Goal: Information Seeking & Learning: Compare options

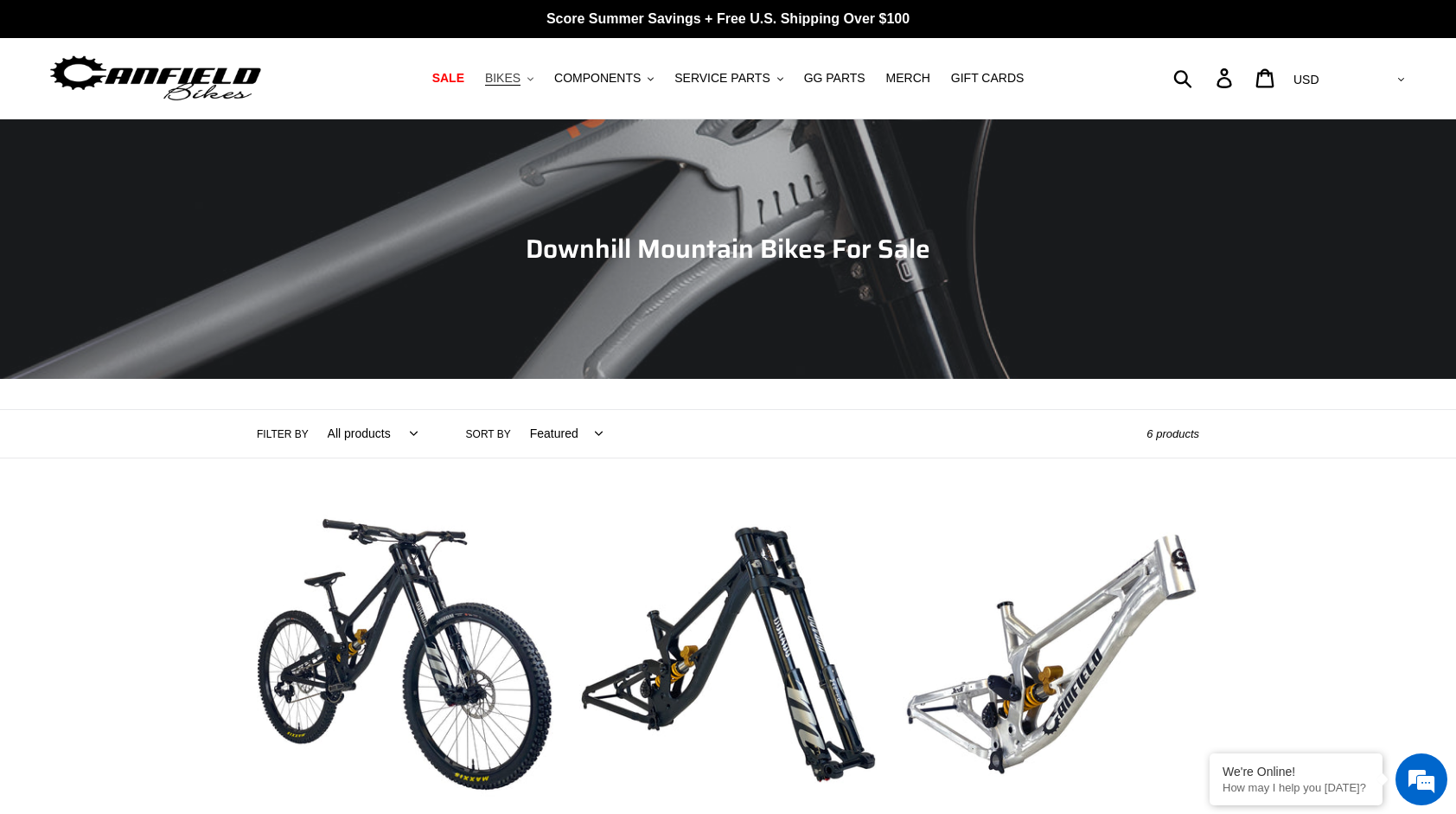
click at [520, 80] on span "BIKES" at bounding box center [503, 78] width 36 height 15
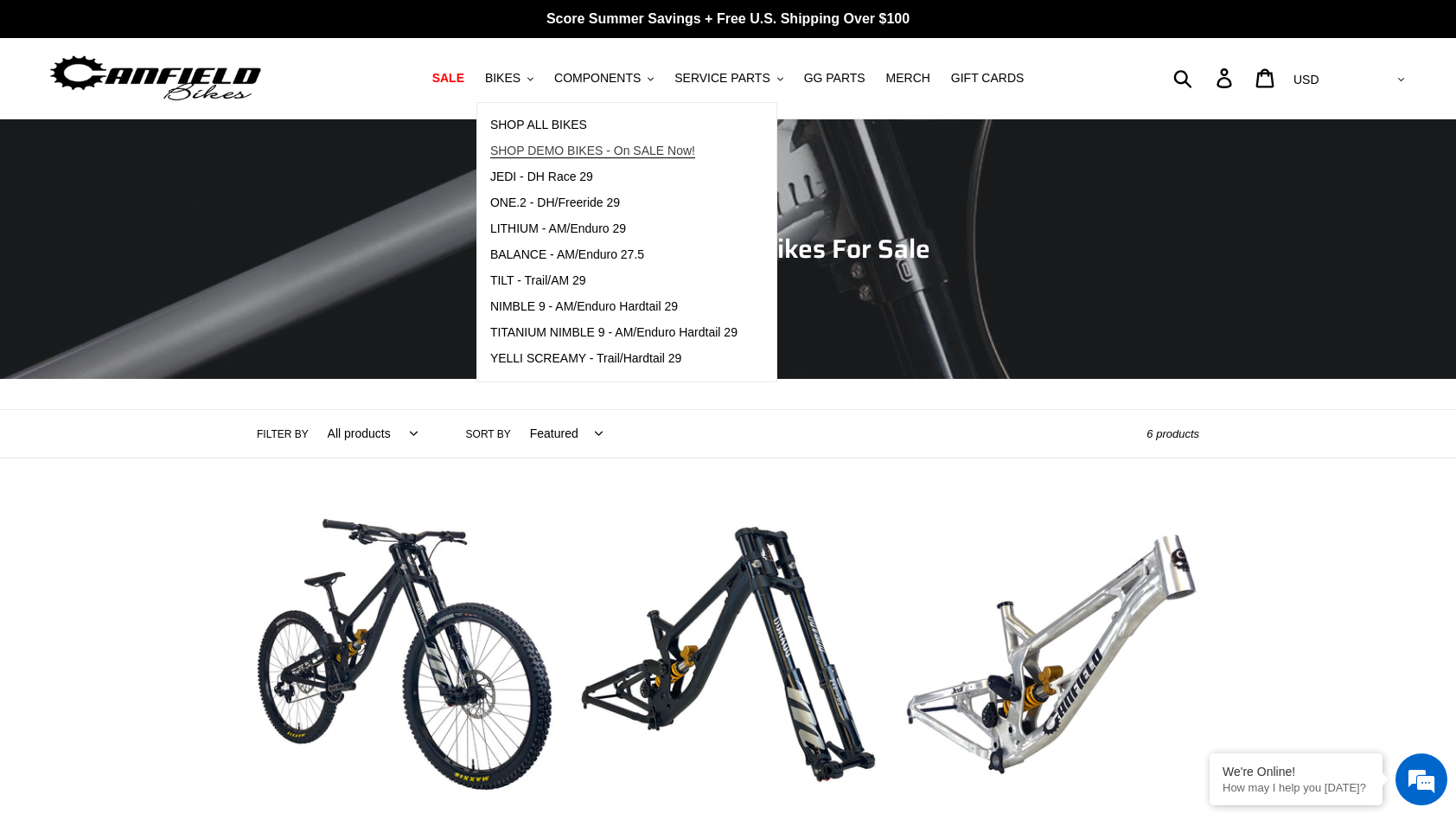
click at [614, 147] on span "SHOP DEMO BIKES - On SALE Now!" at bounding box center [593, 151] width 205 height 15
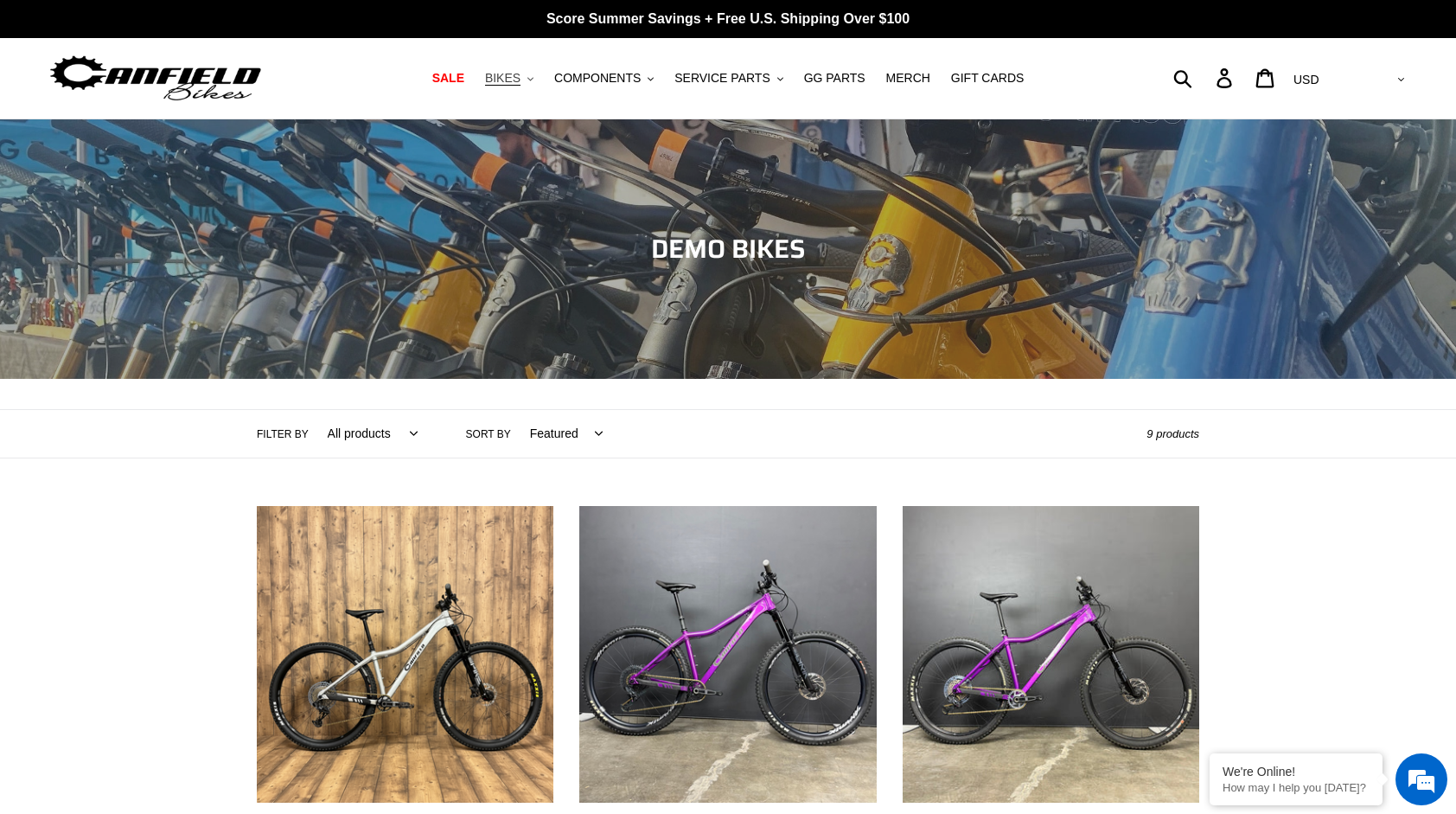
click at [512, 76] on span "BIKES" at bounding box center [503, 78] width 36 height 15
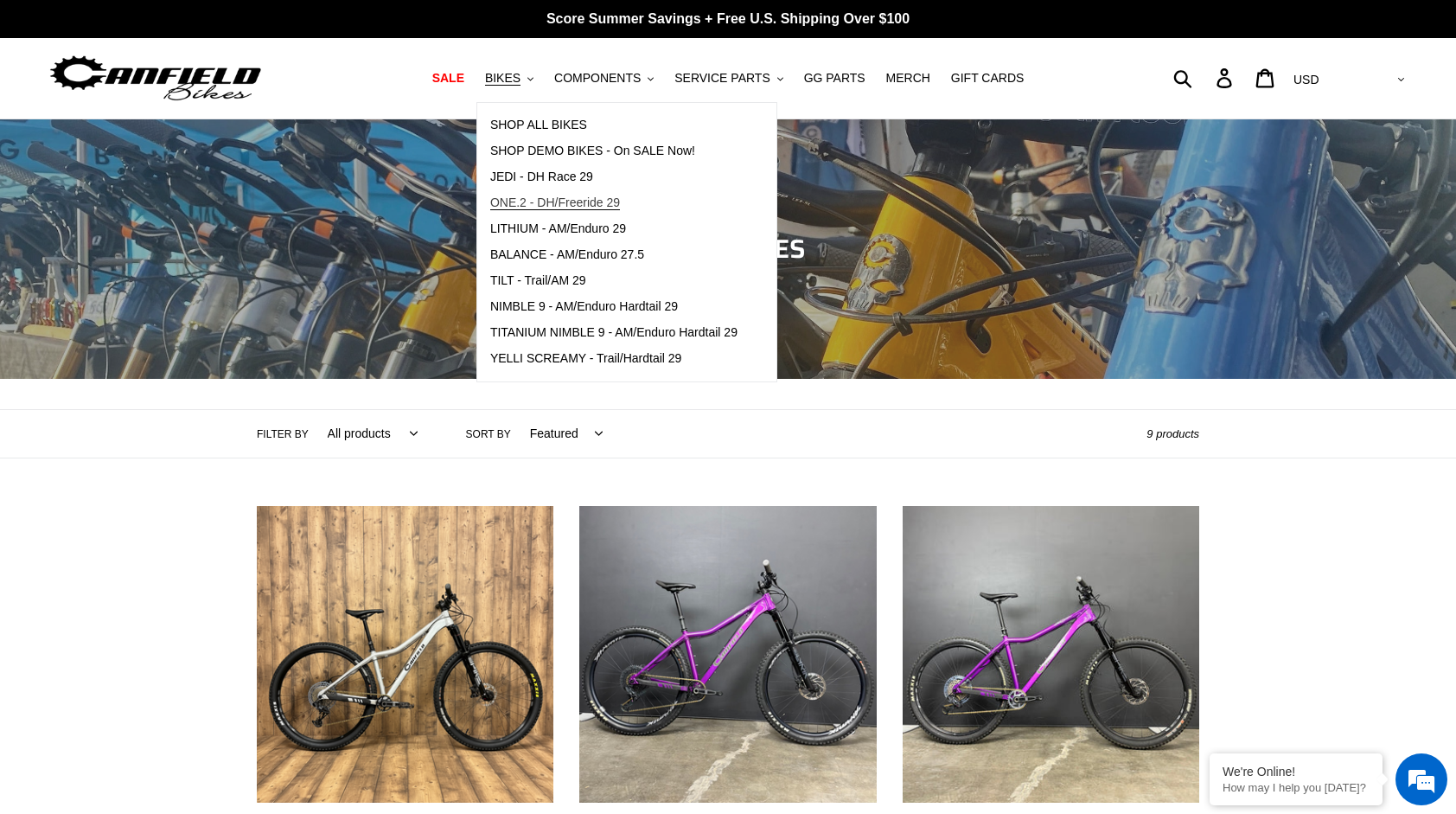
click at [618, 195] on span "ONE.2 - DH/Freeride 29" at bounding box center [555, 203] width 130 height 15
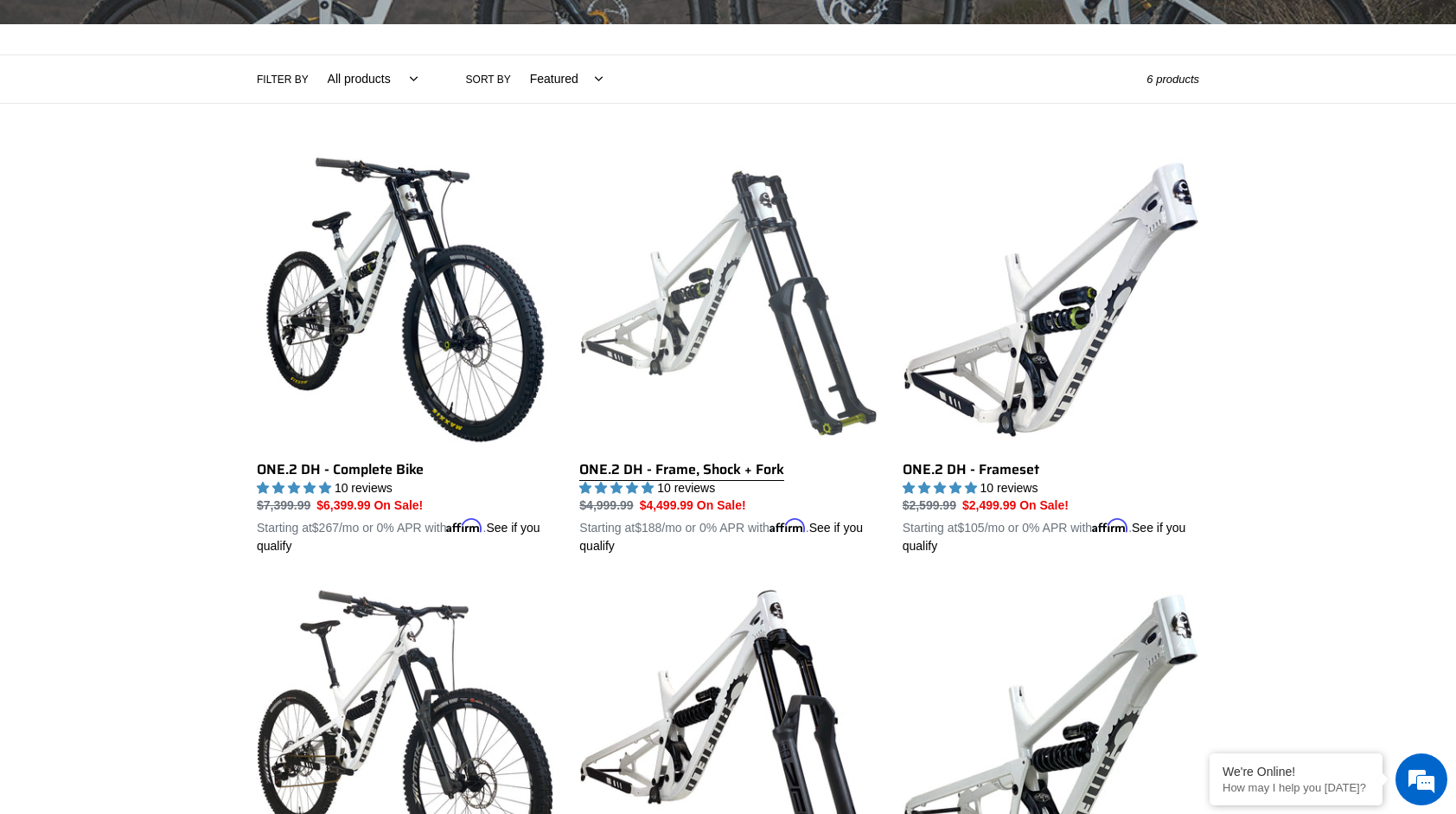
scroll to position [346, 0]
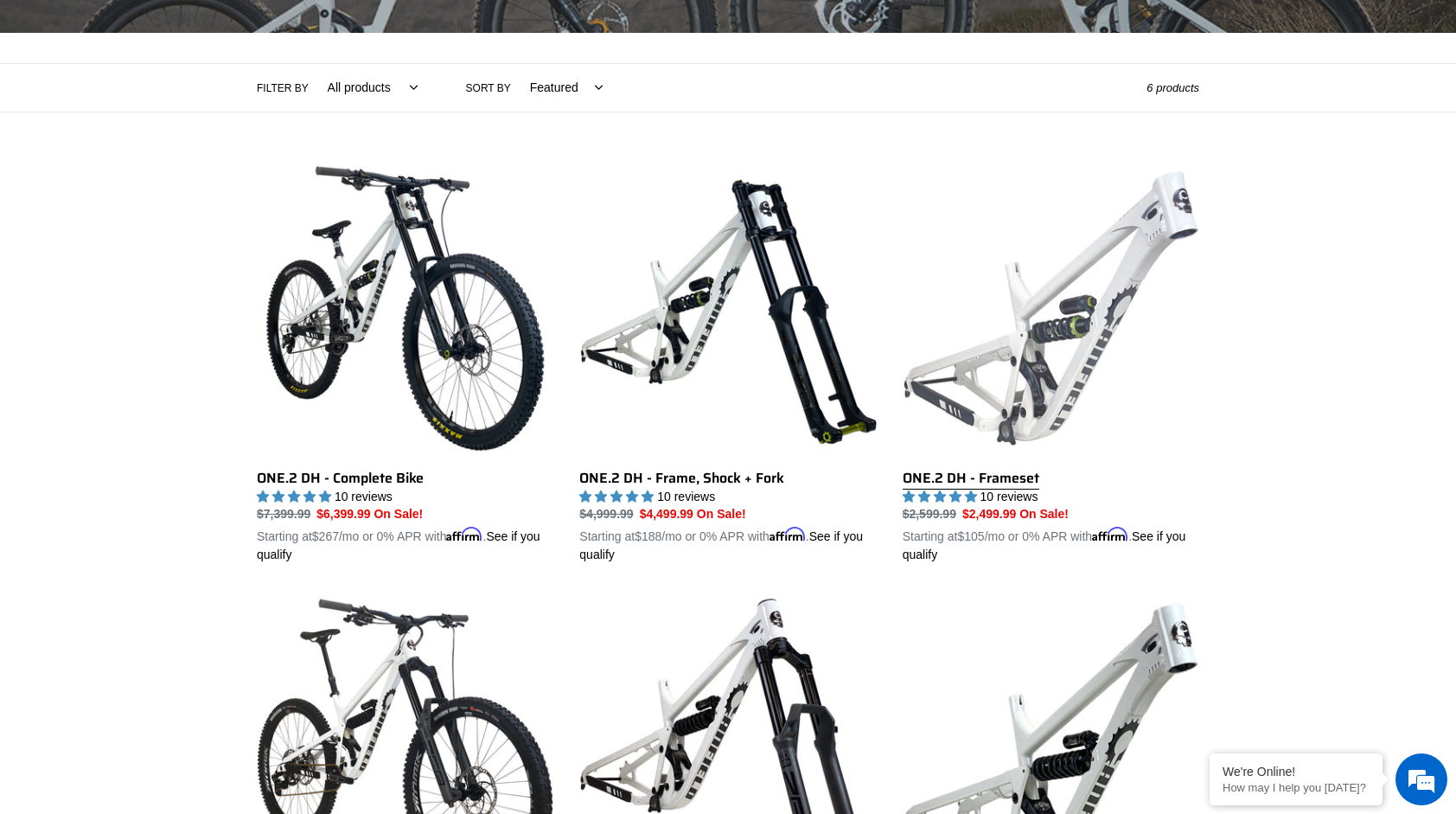
click at [946, 294] on link "ONE.2 DH - Frameset" at bounding box center [1051, 363] width 296 height 405
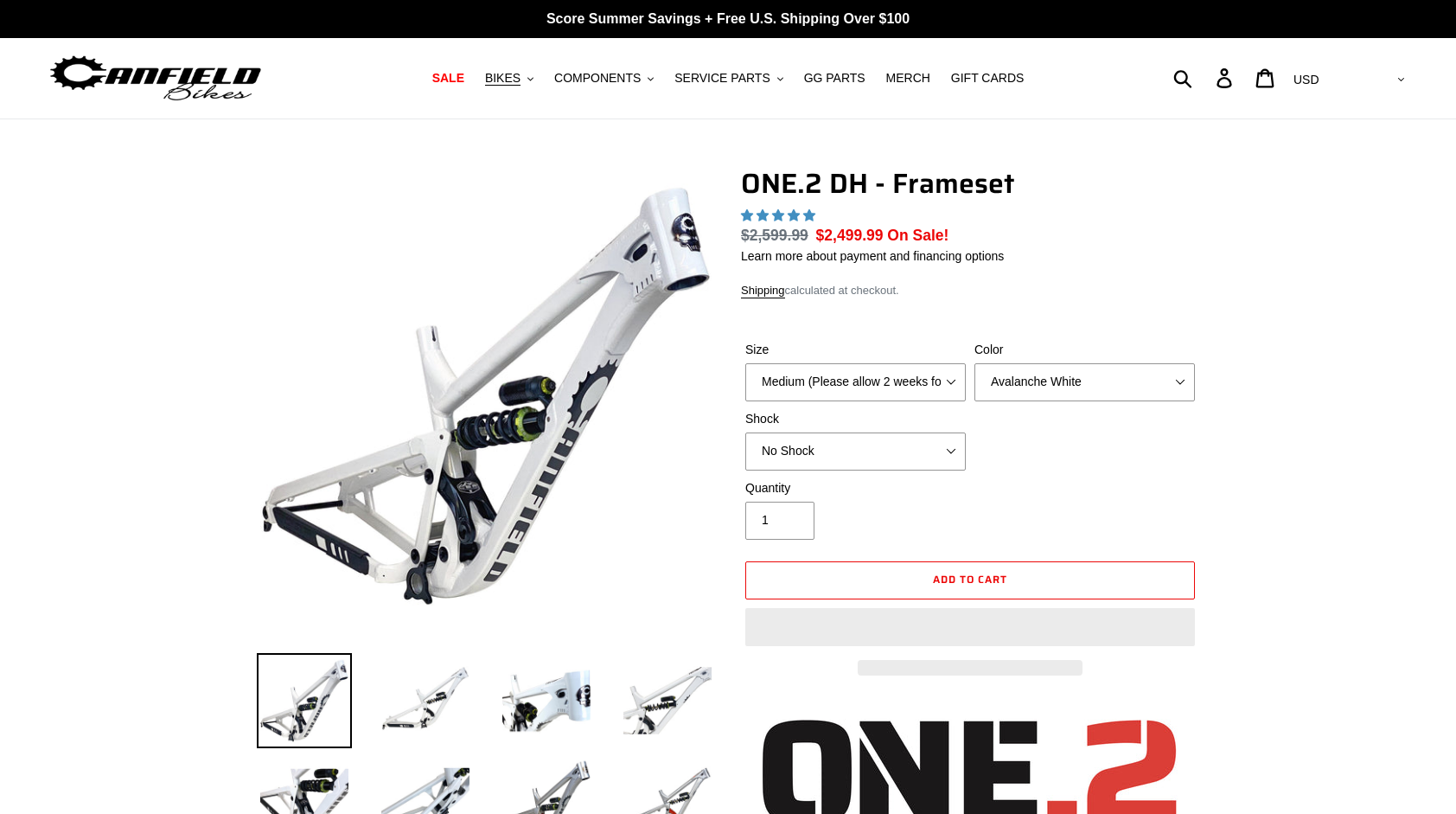
select select "highest-rating"
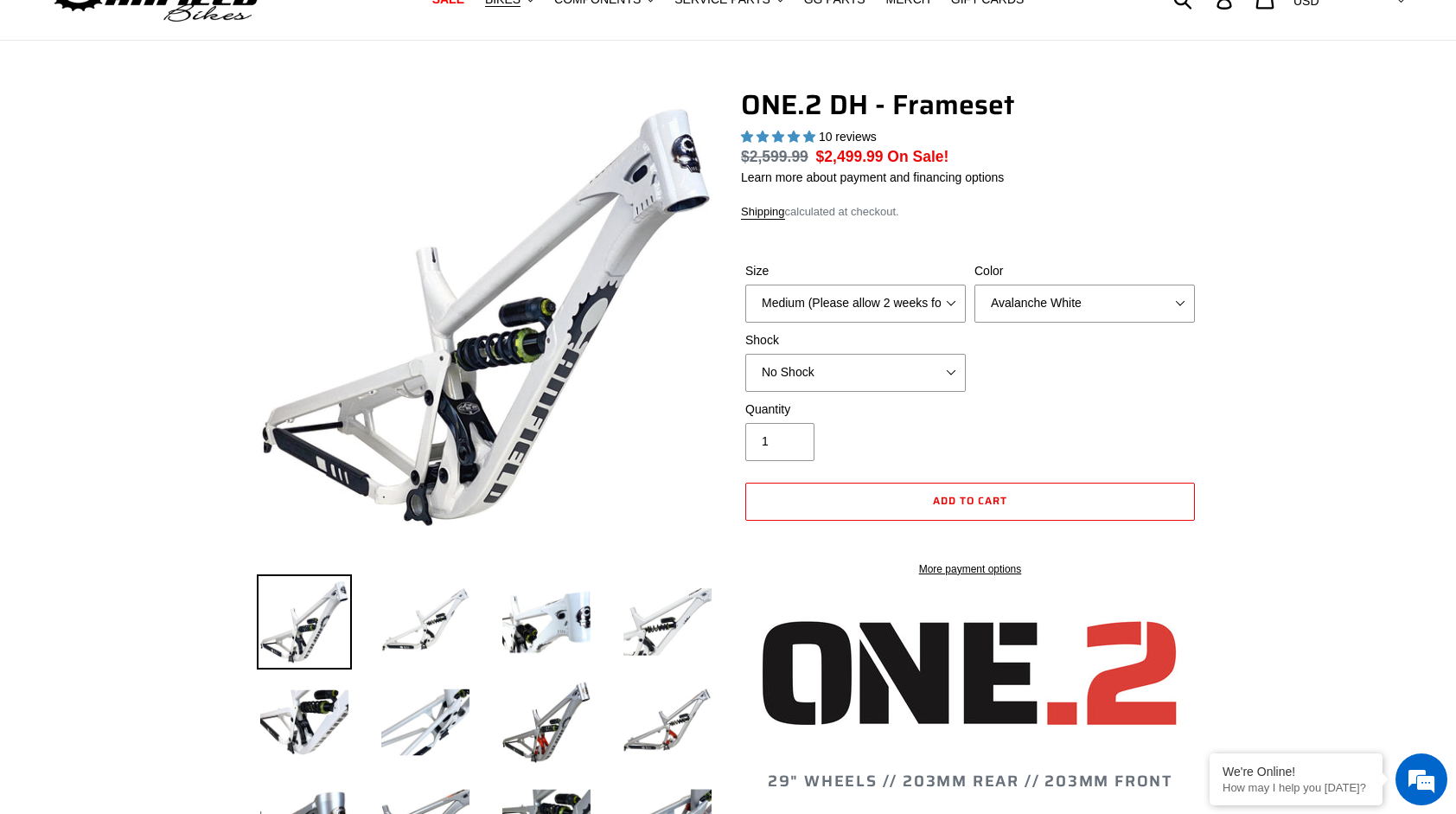
scroll to position [87, 0]
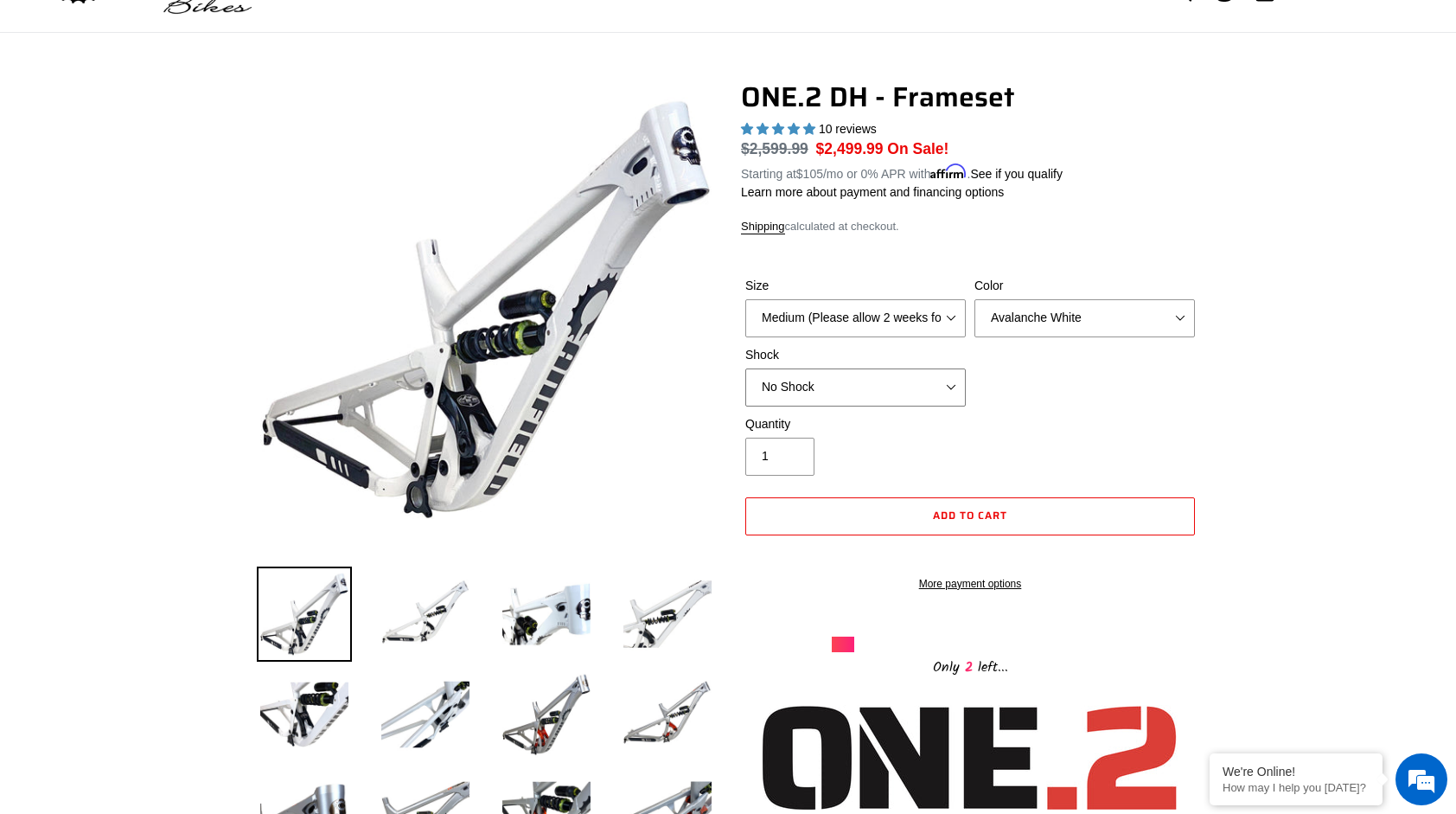
click at [847, 391] on select "No Shock Fox DHX2 Coil RockShox Vivid Coil EXT Storia LOK V3 (Custom Order)" at bounding box center [856, 387] width 221 height 38
click at [745, 368] on select "No Shock Fox DHX2 Coil RockShox Vivid Coil EXT Storia LOK V3 (Custom Order)" at bounding box center [856, 387] width 221 height 38
click at [825, 390] on select "No Shock Fox DHX2 Coil RockShox Vivid Coil EXT Storia LOK V3 (Custom Order)" at bounding box center [856, 387] width 221 height 38
select select "No Shock"
click at [745, 368] on select "No Shock Fox DHX2 Coil RockShox Vivid Coil EXT Storia LOK V3 (Custom Order)" at bounding box center [856, 387] width 221 height 38
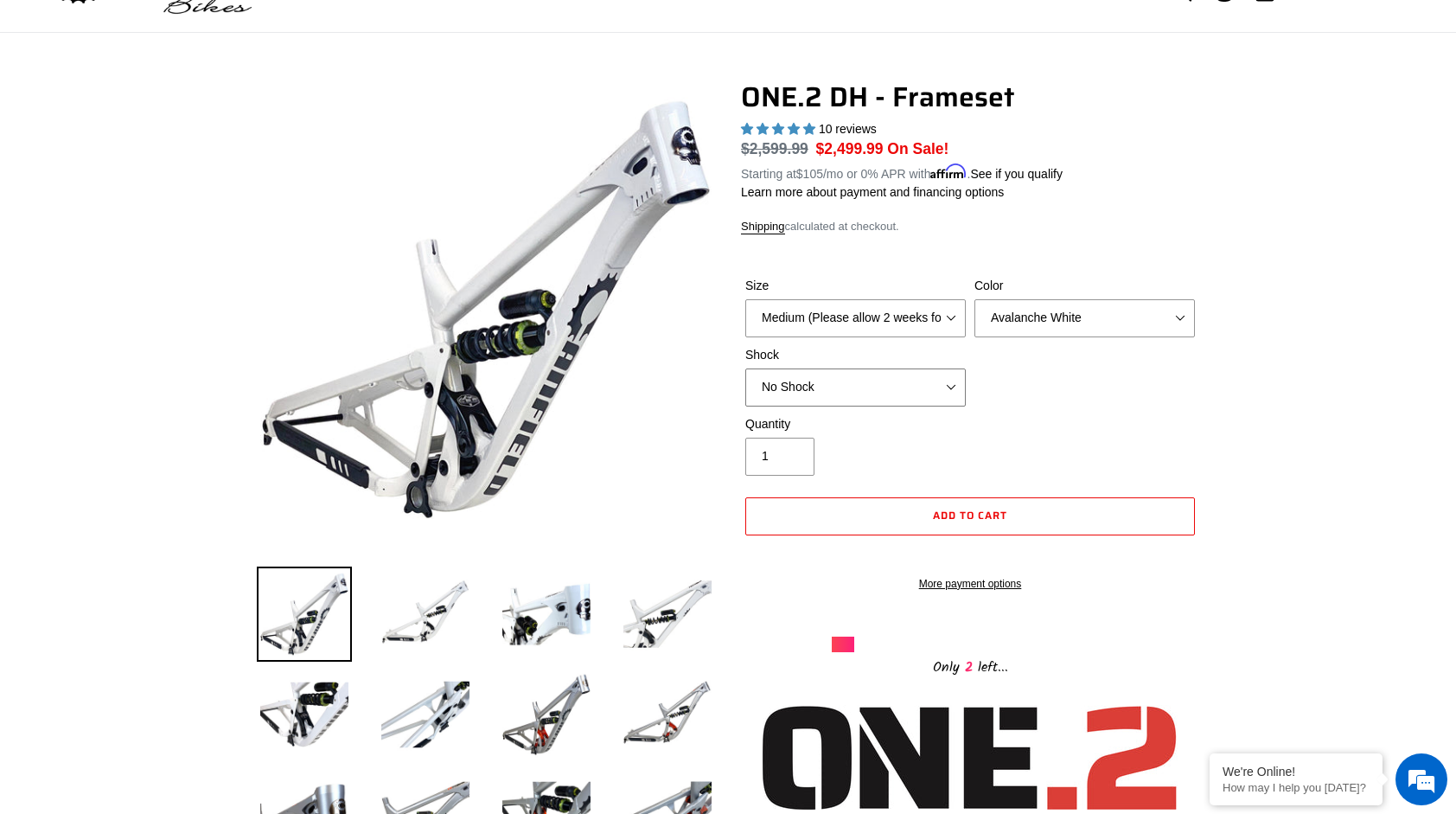
click at [835, 388] on select "No Shock Fox DHX2 Coil RockShox Vivid Coil EXT Storia LOK V3 (Custom Order)" at bounding box center [856, 387] width 221 height 38
click at [837, 388] on select "No Shock Fox DHX2 Coil RockShox Vivid Coil EXT Storia LOK V3 (Custom Order)" at bounding box center [856, 387] width 221 height 38
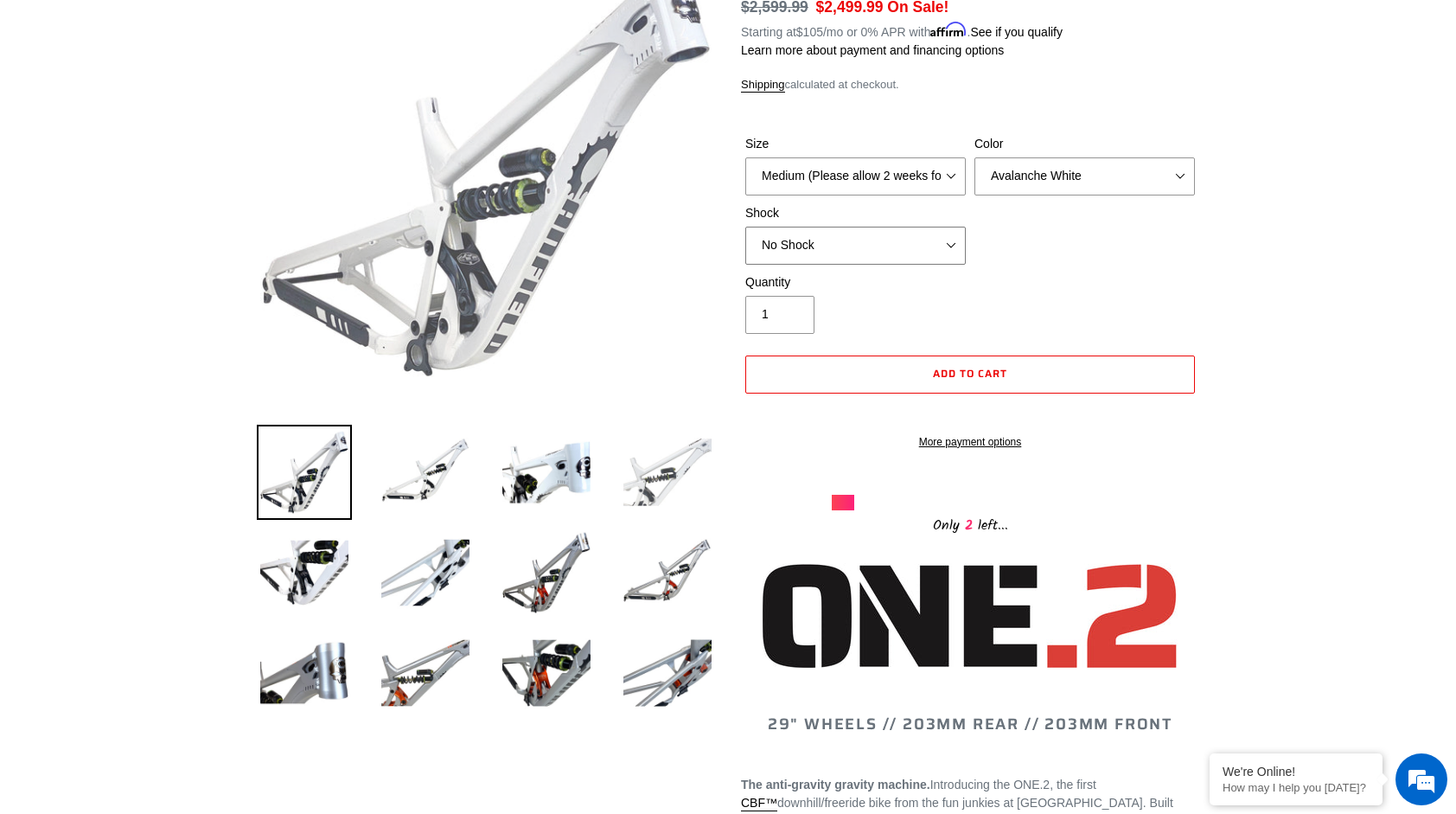
scroll to position [260, 0]
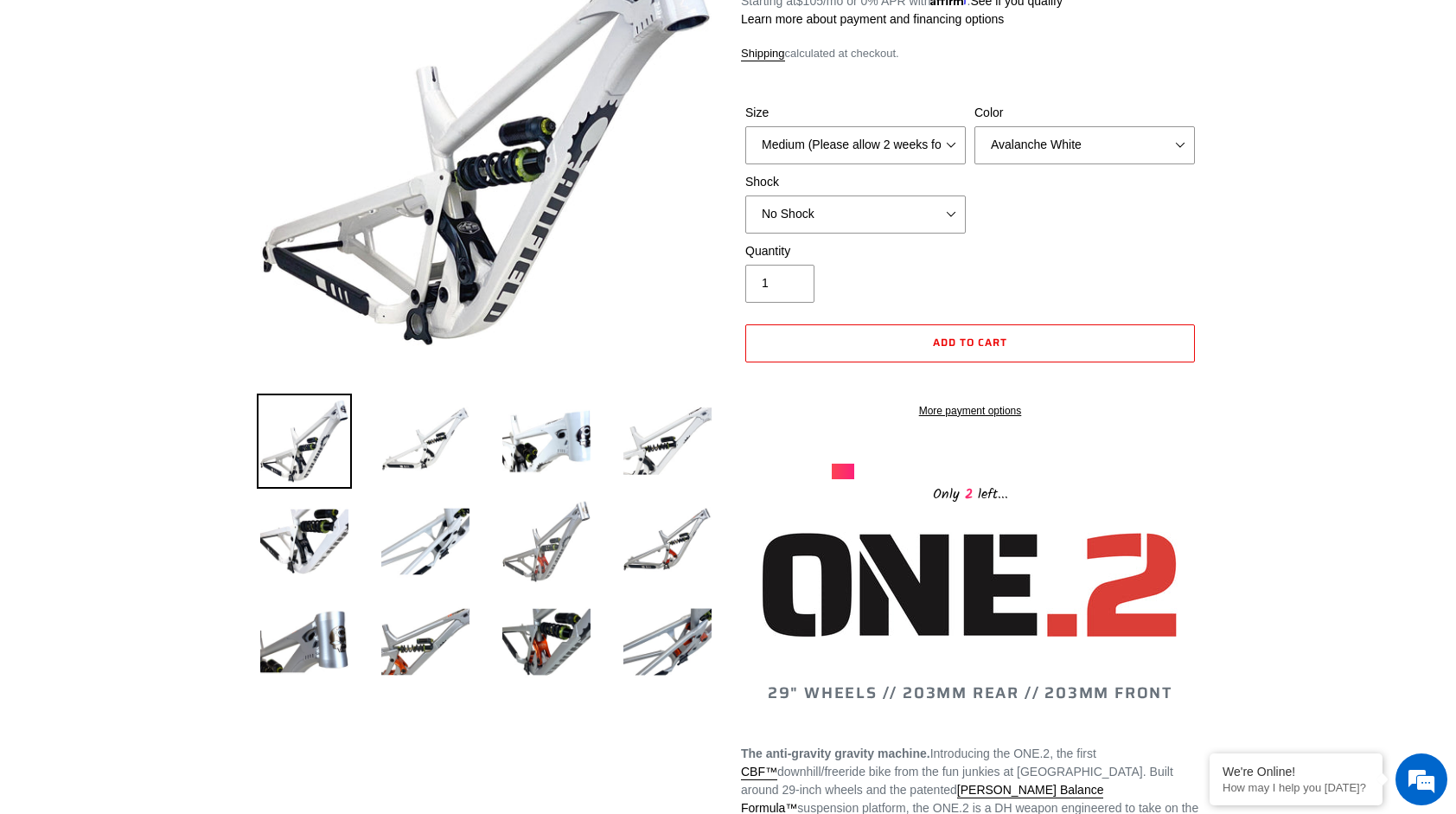
click at [576, 512] on img at bounding box center [546, 541] width 95 height 95
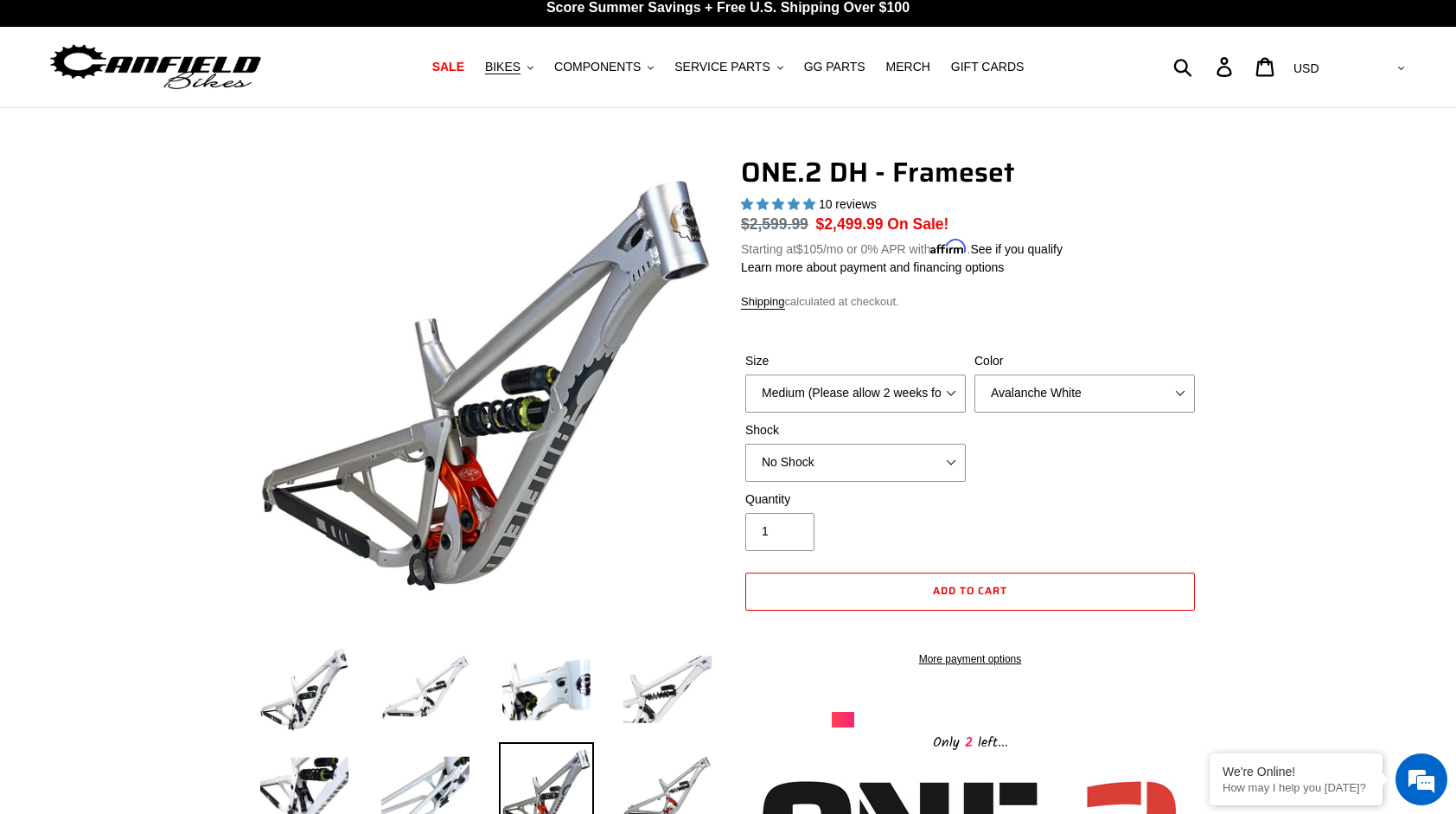
scroll to position [0, 0]
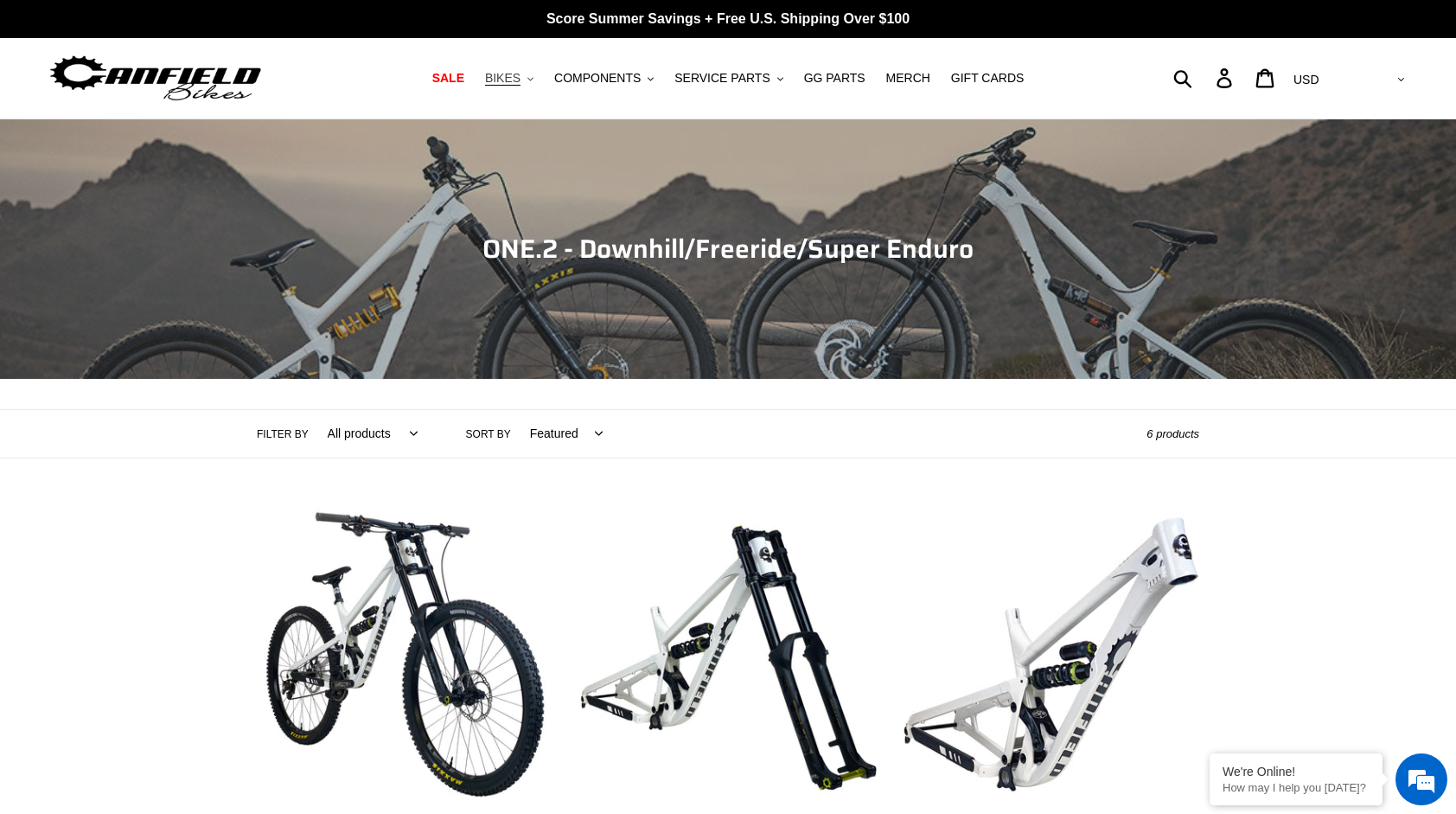
click at [520, 79] on span "BIKES" at bounding box center [503, 78] width 36 height 15
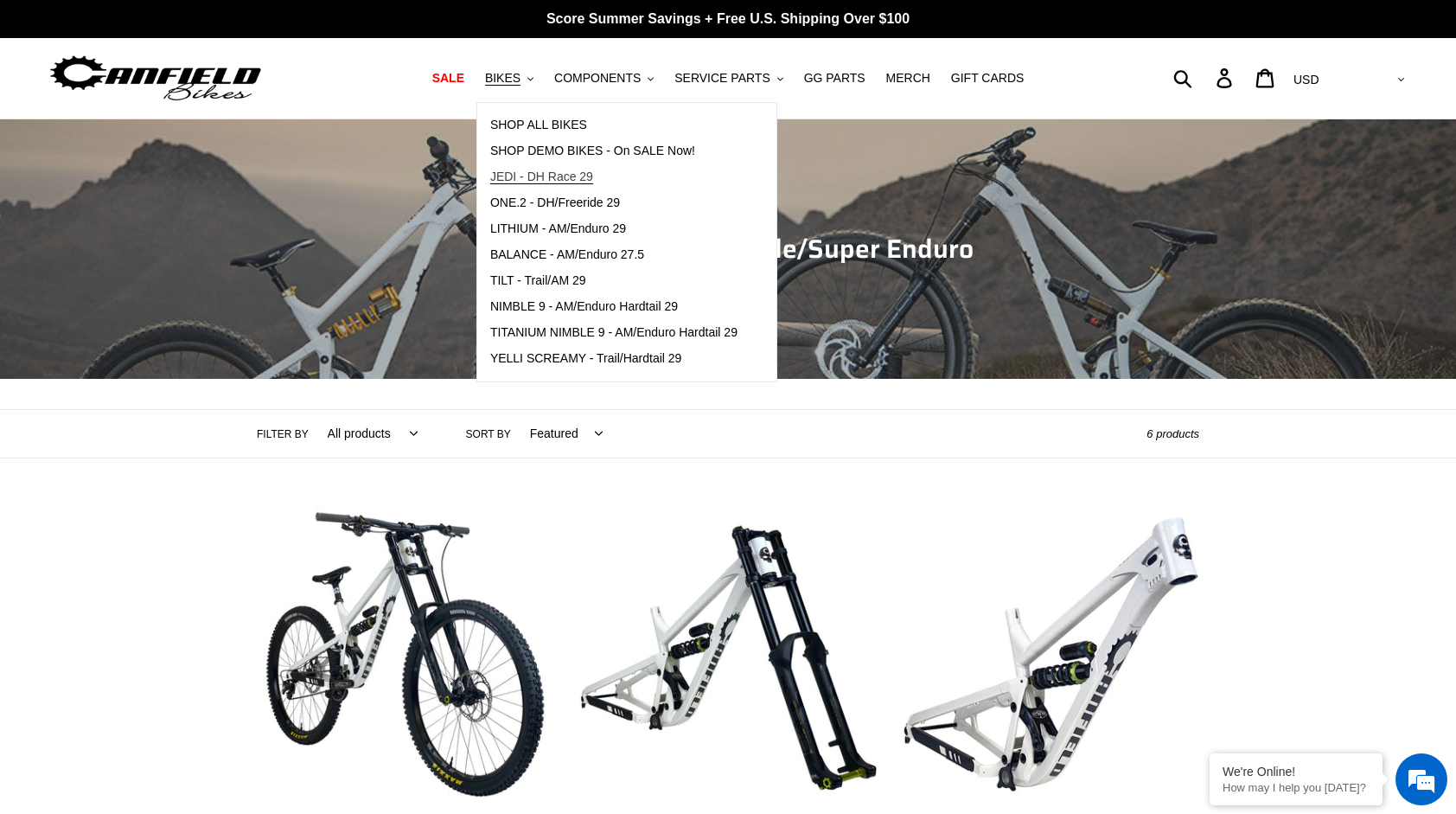
click at [593, 175] on span "JEDI - DH Race 29" at bounding box center [542, 177] width 103 height 15
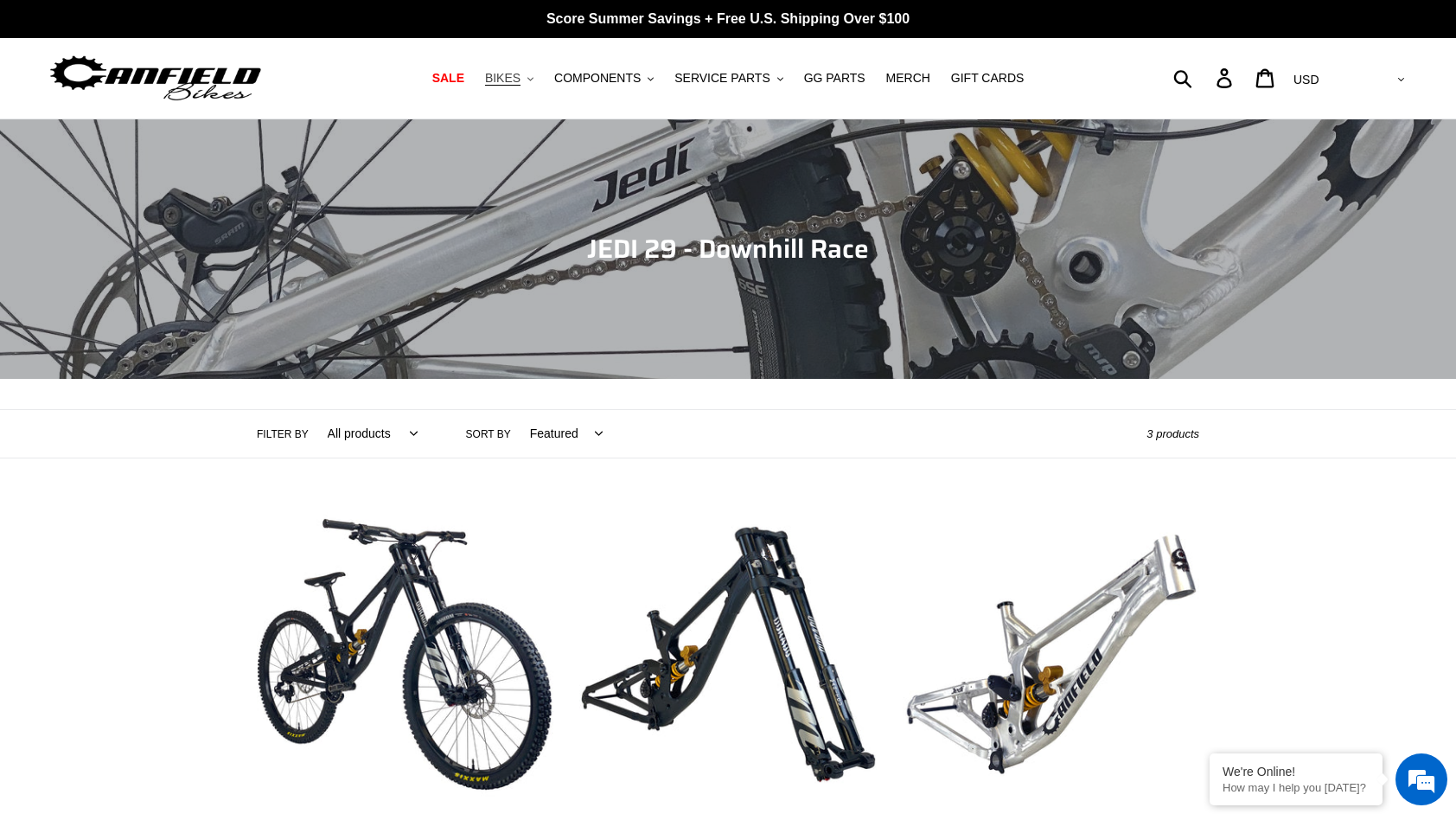
click at [520, 79] on span "BIKES" at bounding box center [503, 78] width 36 height 15
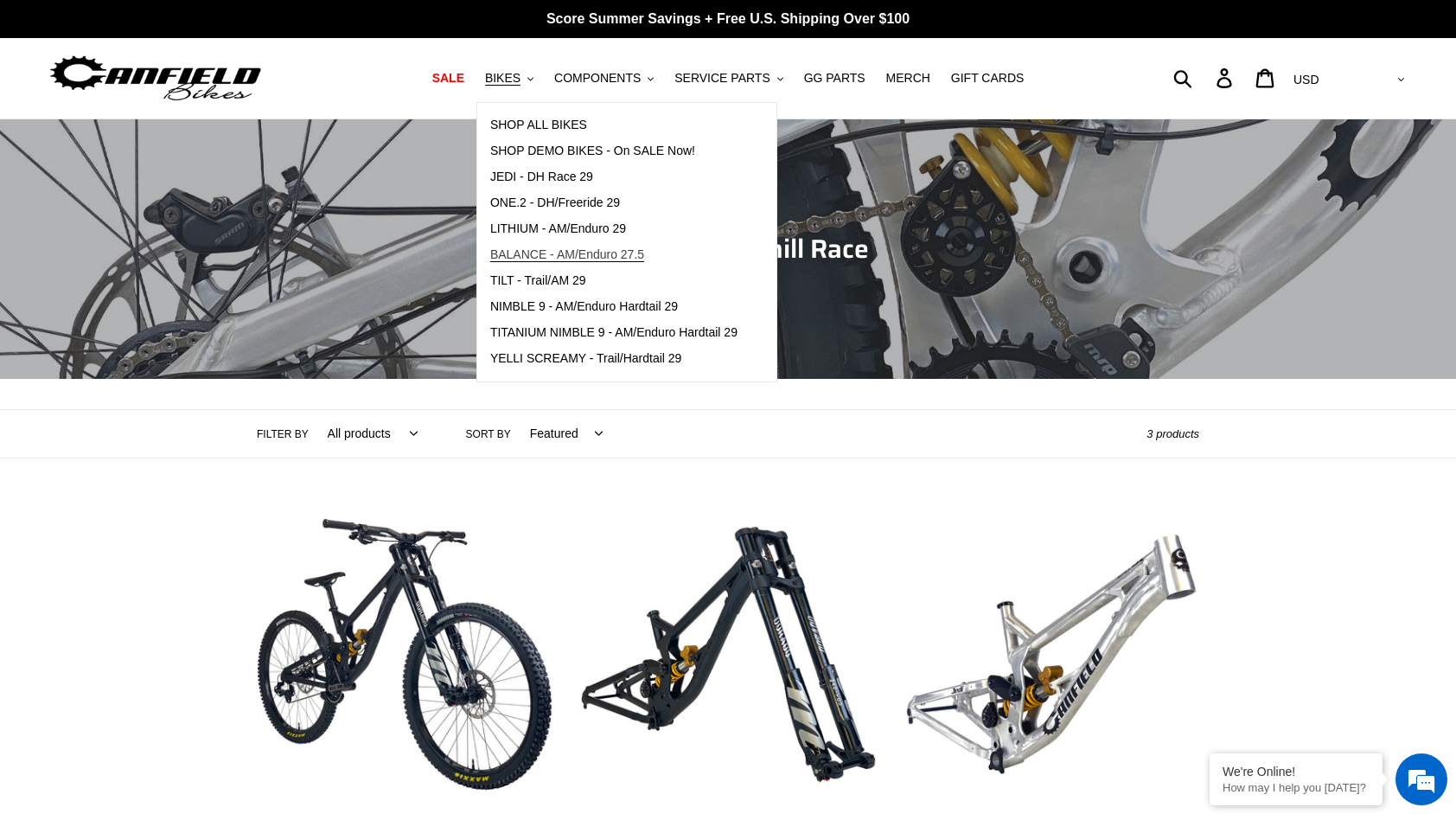
click at [635, 252] on span "BALANCE - AM/Enduro 27.5" at bounding box center [567, 255] width 154 height 15
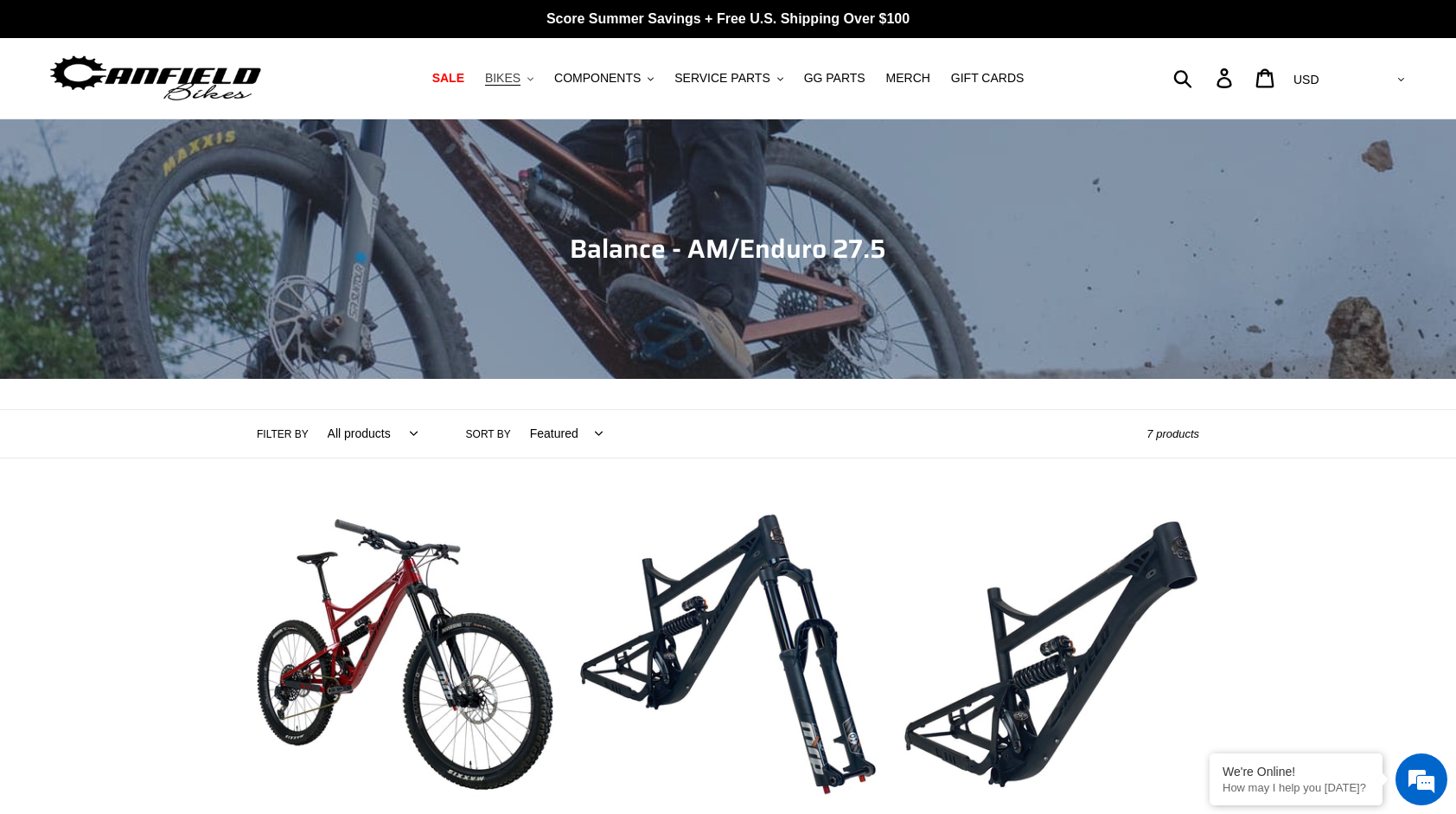
click at [520, 76] on span "BIKES" at bounding box center [503, 78] width 36 height 15
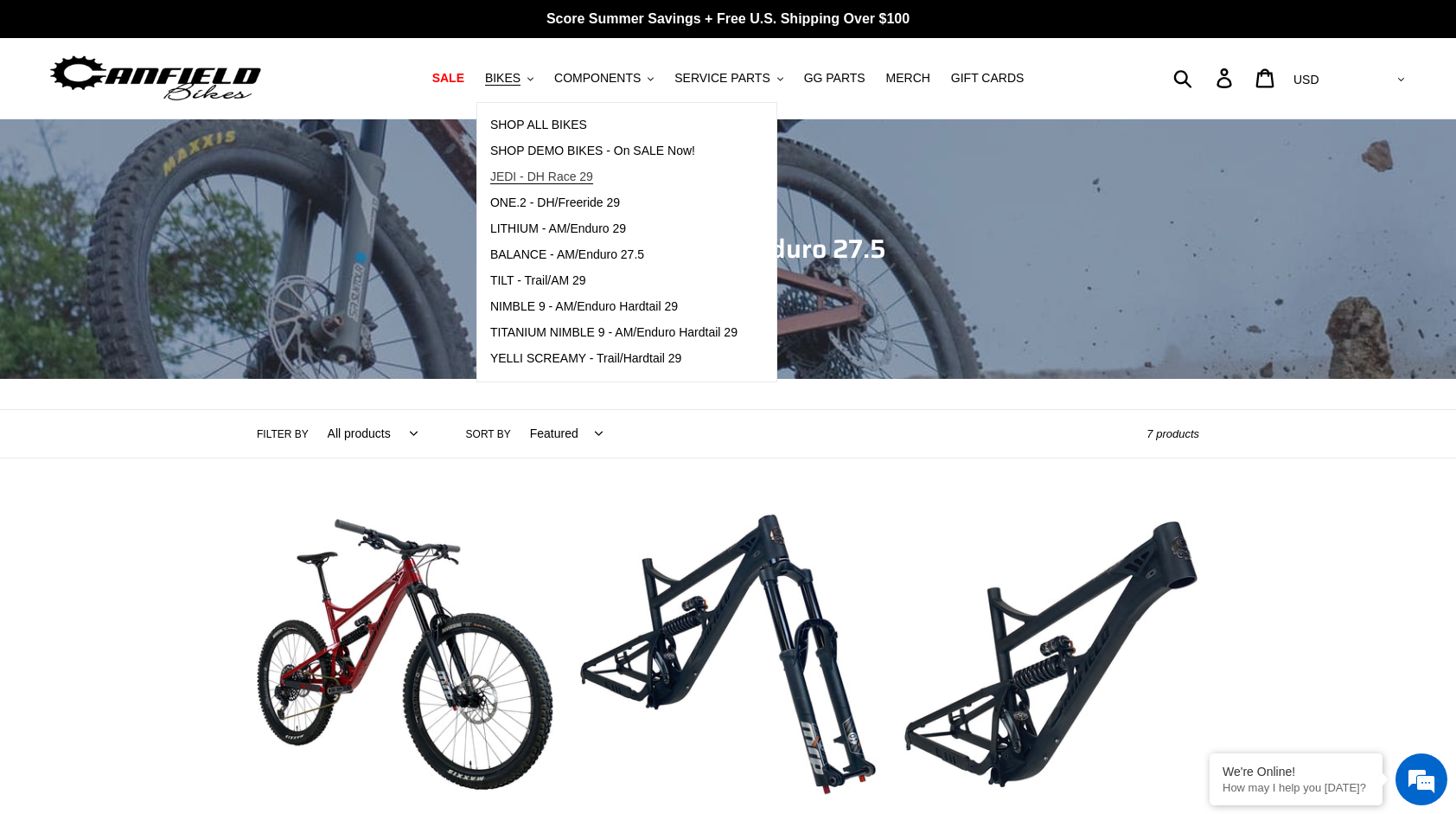
click at [616, 170] on link "JEDI - DH Race 29" at bounding box center [613, 177] width 273 height 26
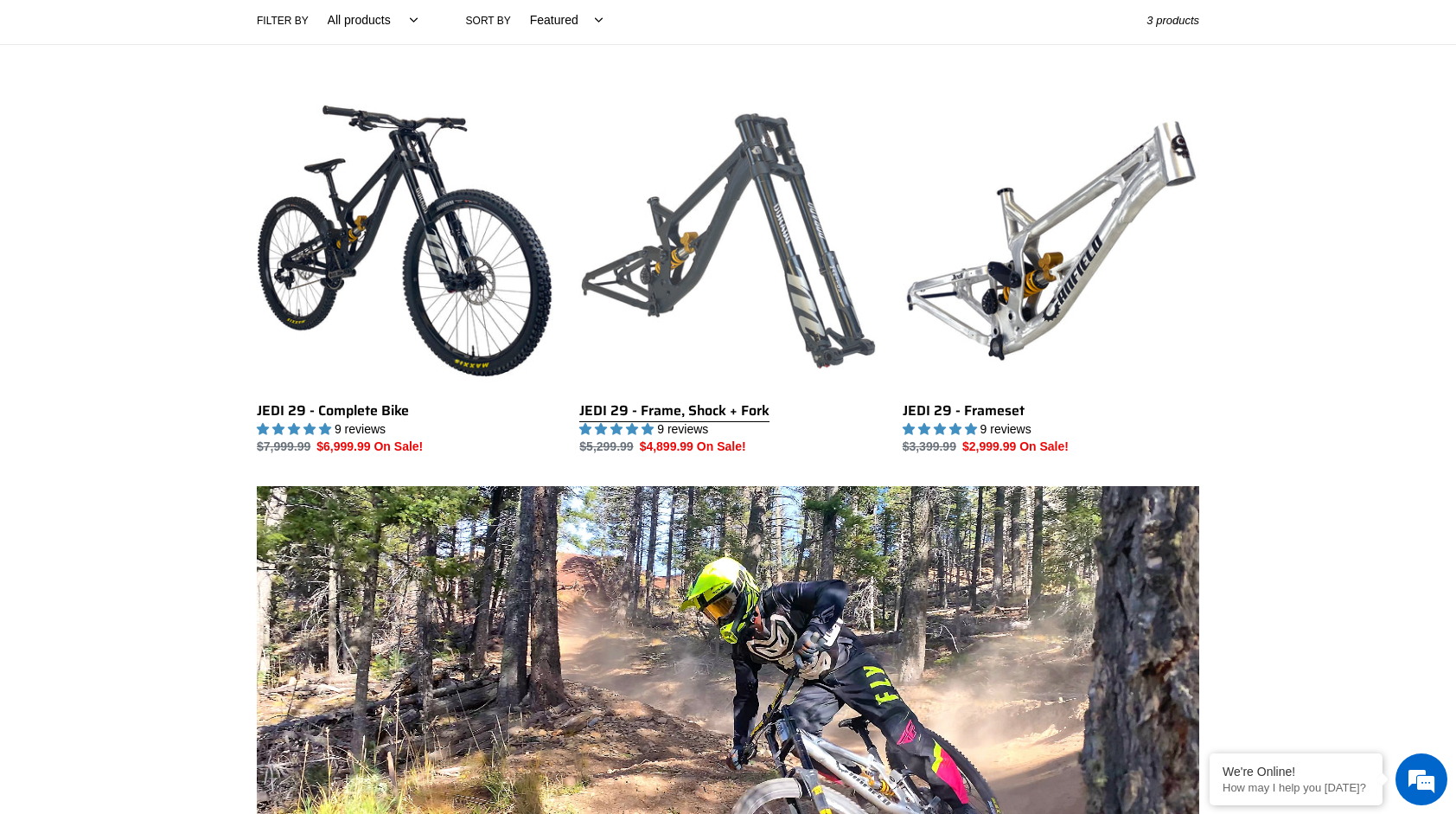
scroll to position [433, 0]
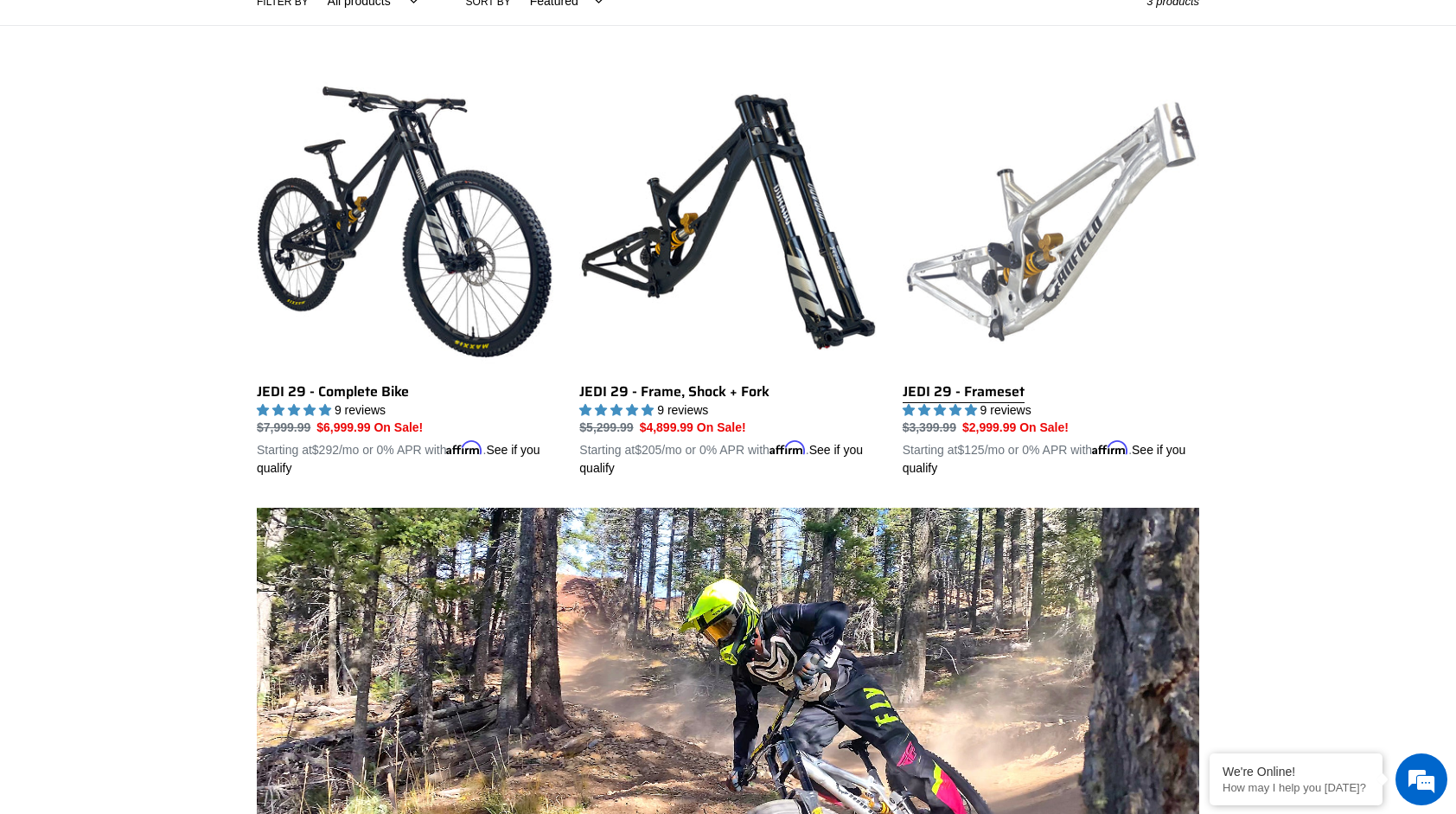
click at [1034, 208] on link "JEDI 29 - Frameset" at bounding box center [1051, 276] width 296 height 405
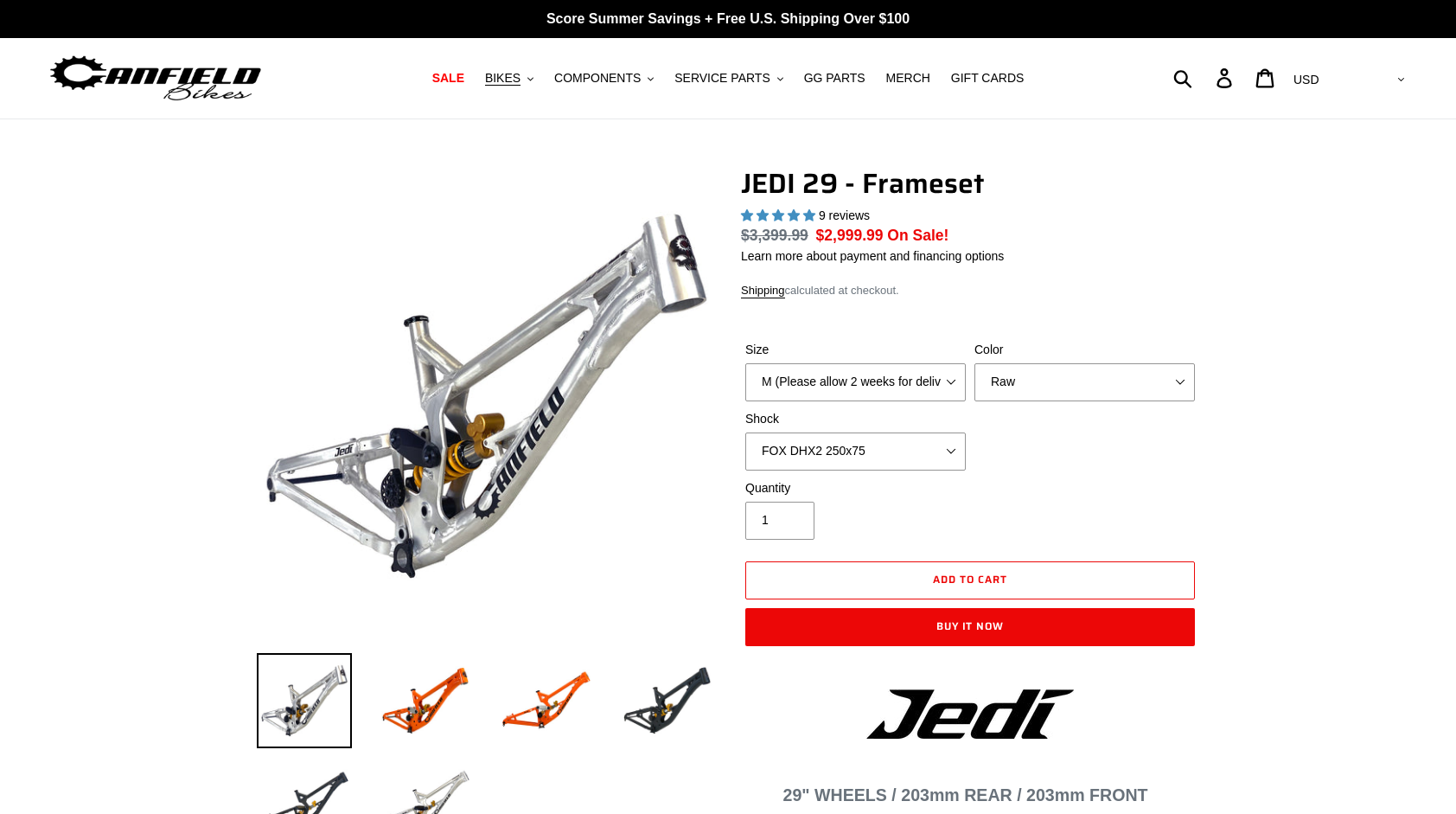
select select "highest-rating"
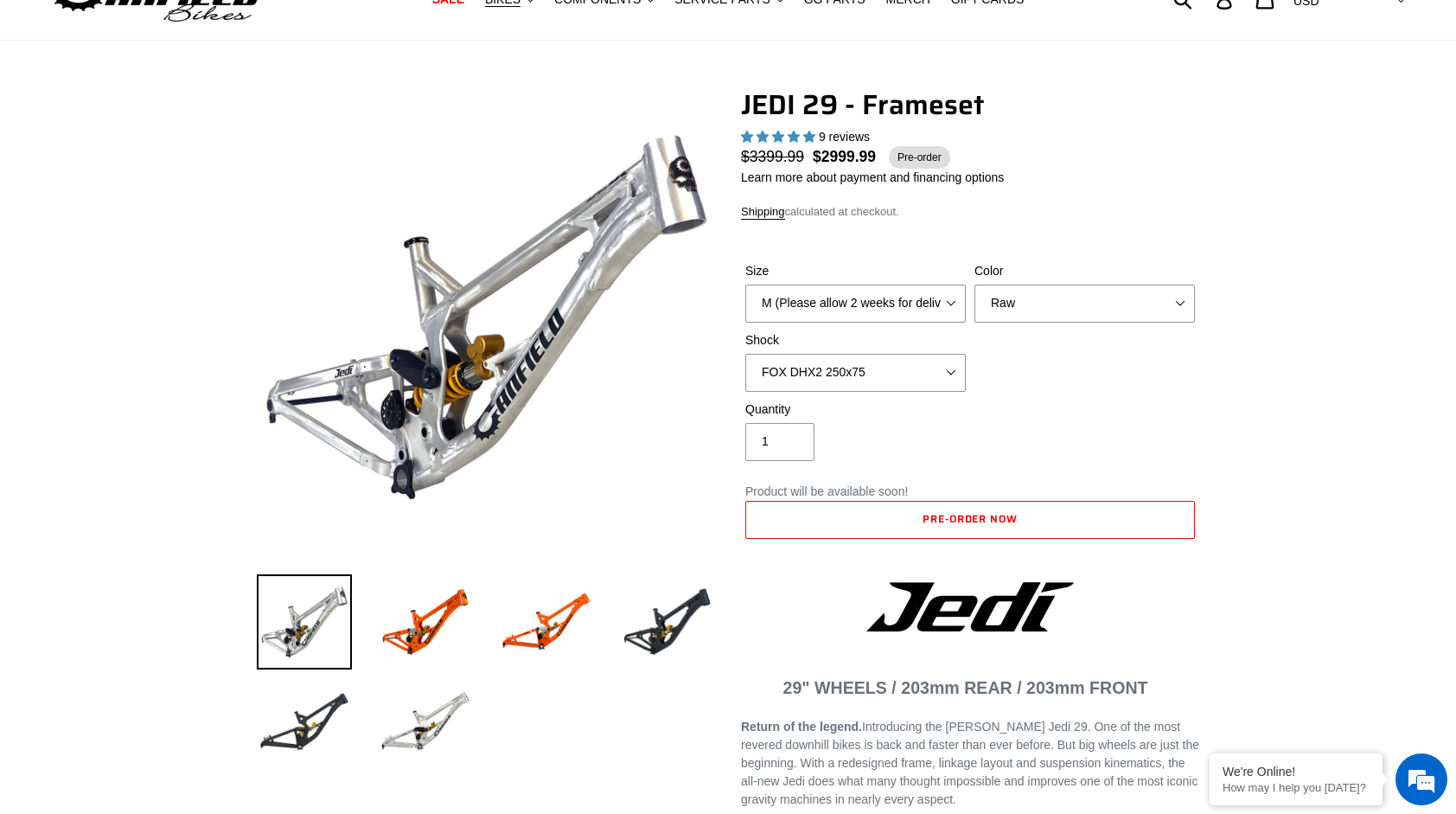
scroll to position [87, 0]
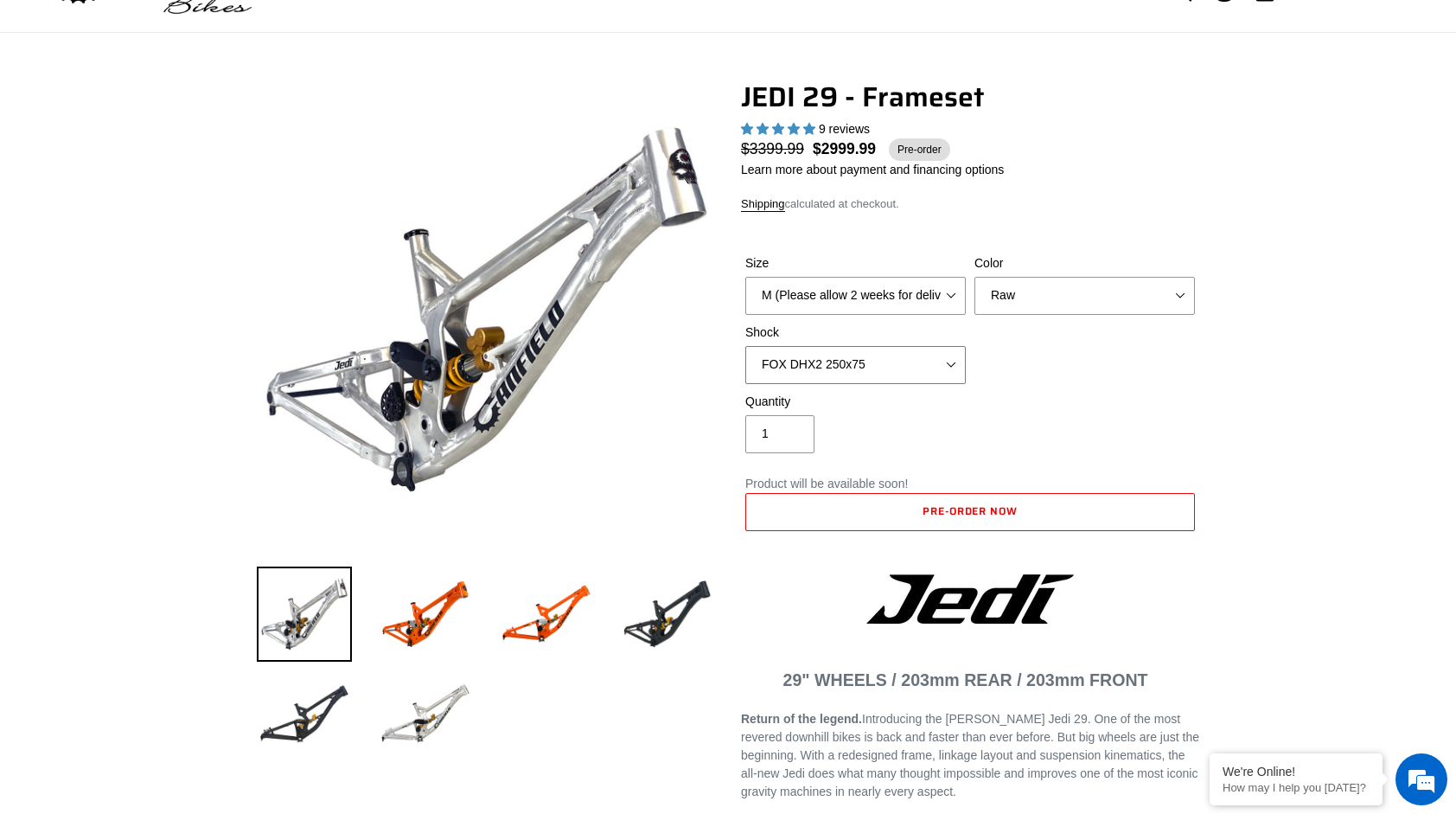
click at [864, 355] on select "No Shock FOX DHX2 250x75 RockShox Vivid Ultimate DH 250x75 EXT e-Storia LOX V3" at bounding box center [856, 365] width 221 height 38
click at [872, 358] on select "No Shock FOX DHX2 250x75 RockShox Vivid Ultimate DH 250x75 EXT e-Storia LOX V3" at bounding box center [856, 365] width 221 height 38
click at [884, 292] on select "M (Please allow 2 weeks for delivery) L (Please allow 2 weeks for delivery) XL" at bounding box center [856, 296] width 221 height 38
click at [856, 293] on select "M (Please allow 2 weeks for delivery) L (Please allow 2 weeks for delivery) XL" at bounding box center [856, 296] width 221 height 38
click at [1036, 293] on select "Orange Raw Stealth Black" at bounding box center [1085, 296] width 221 height 38
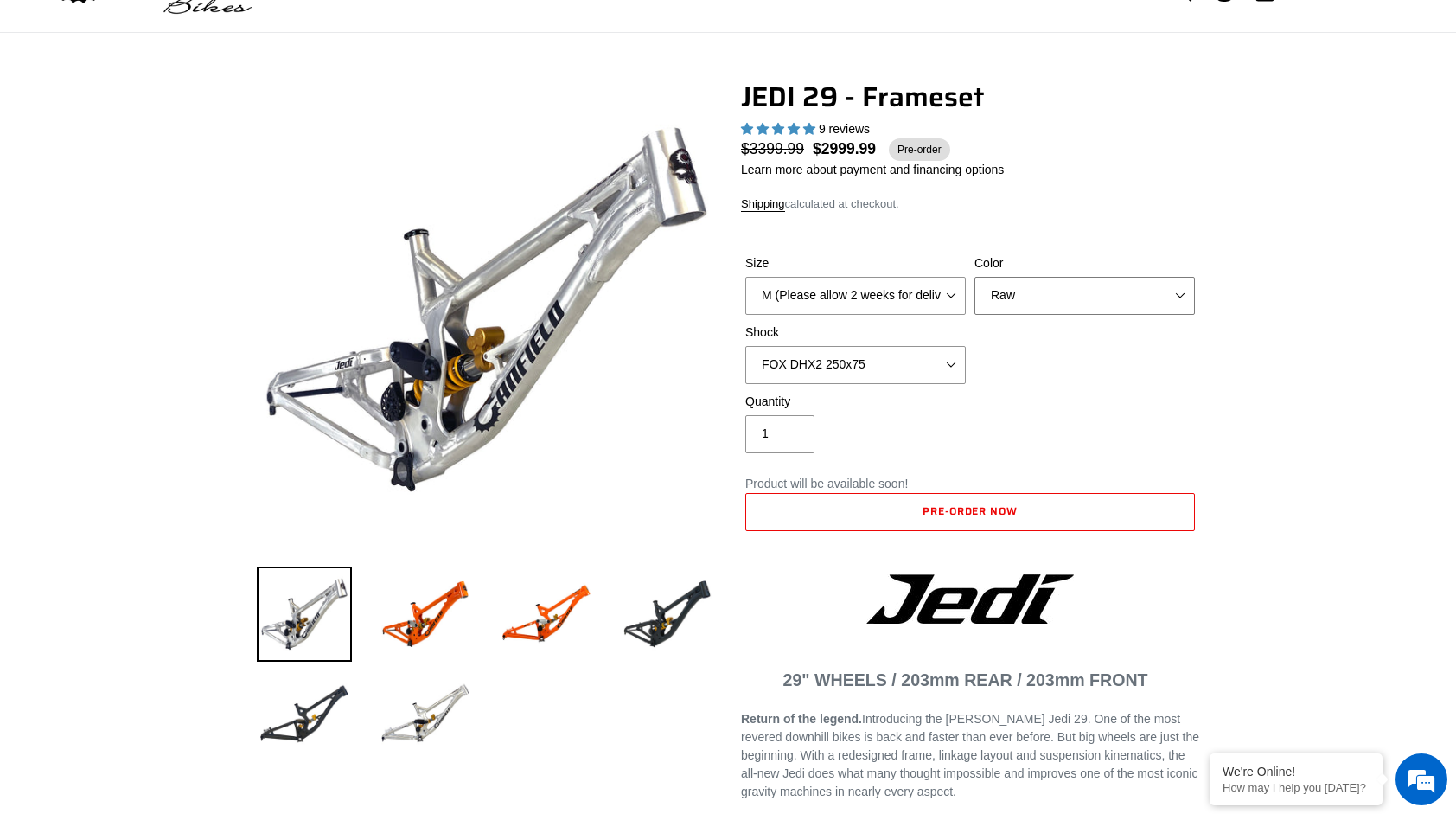
select select "Stealth Black"
click at [975, 277] on select "Orange Raw Stealth Black" at bounding box center [1085, 296] width 221 height 38
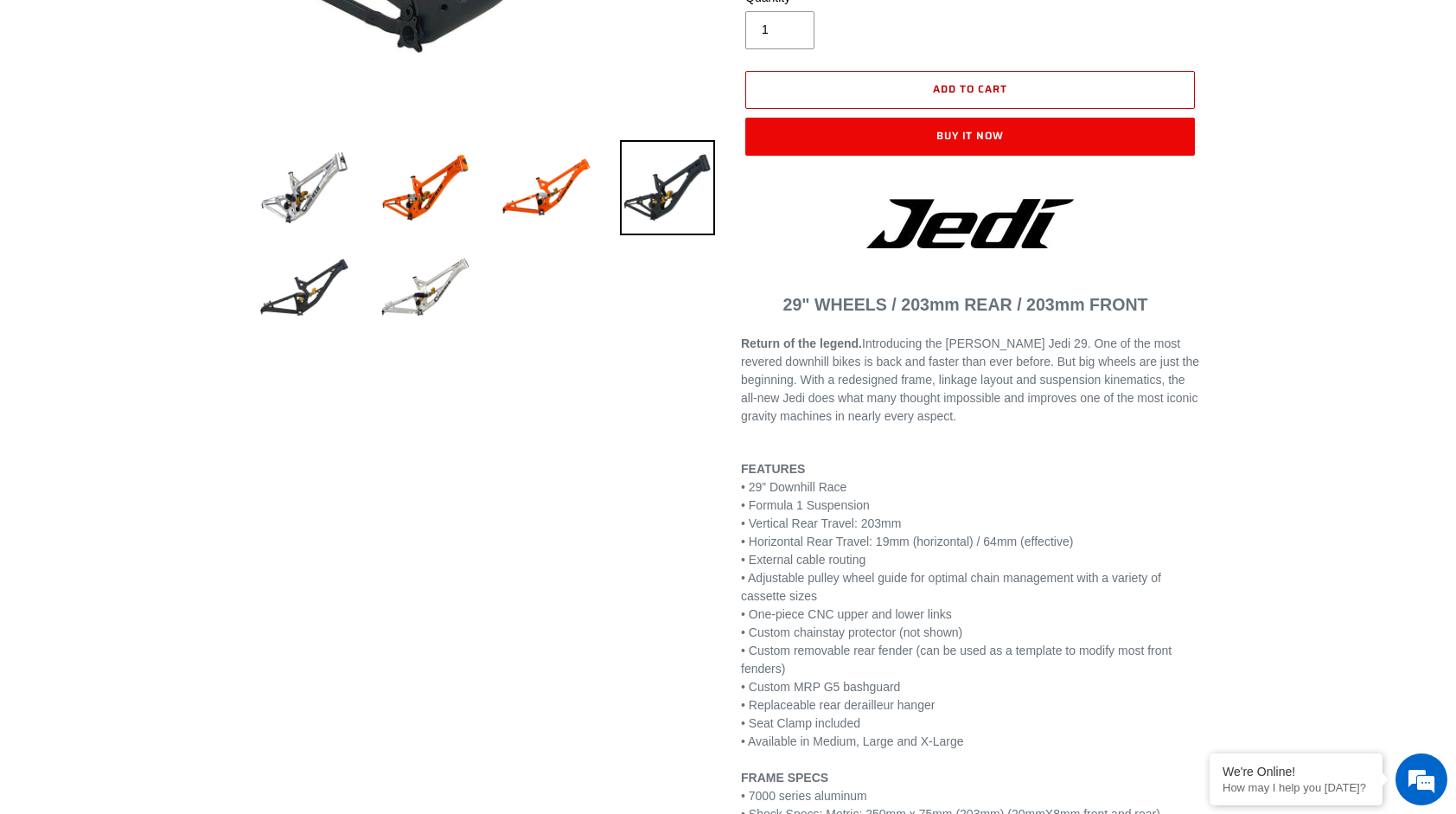
scroll to position [519, 0]
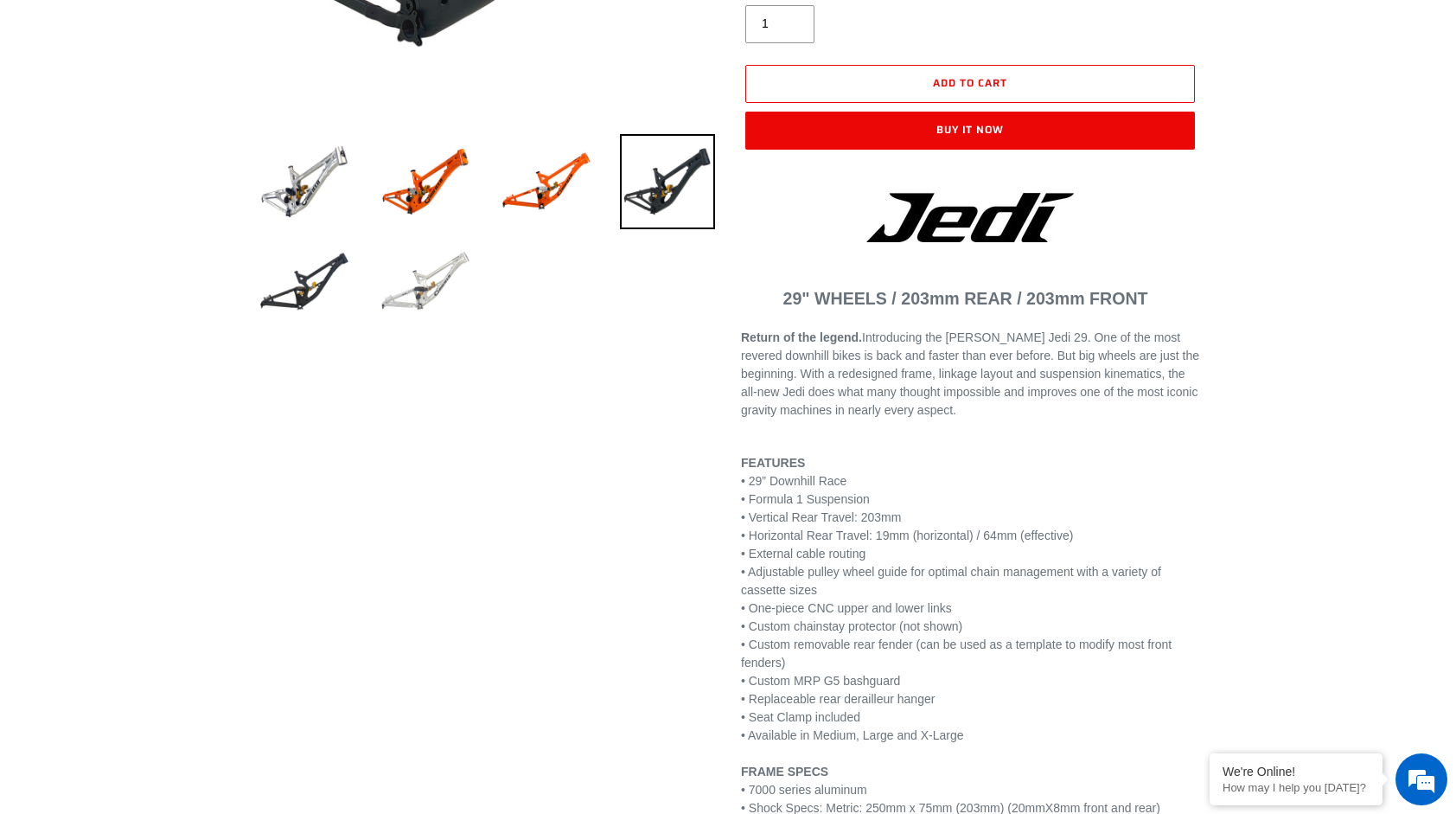
click at [420, 273] on img at bounding box center [424, 282] width 95 height 95
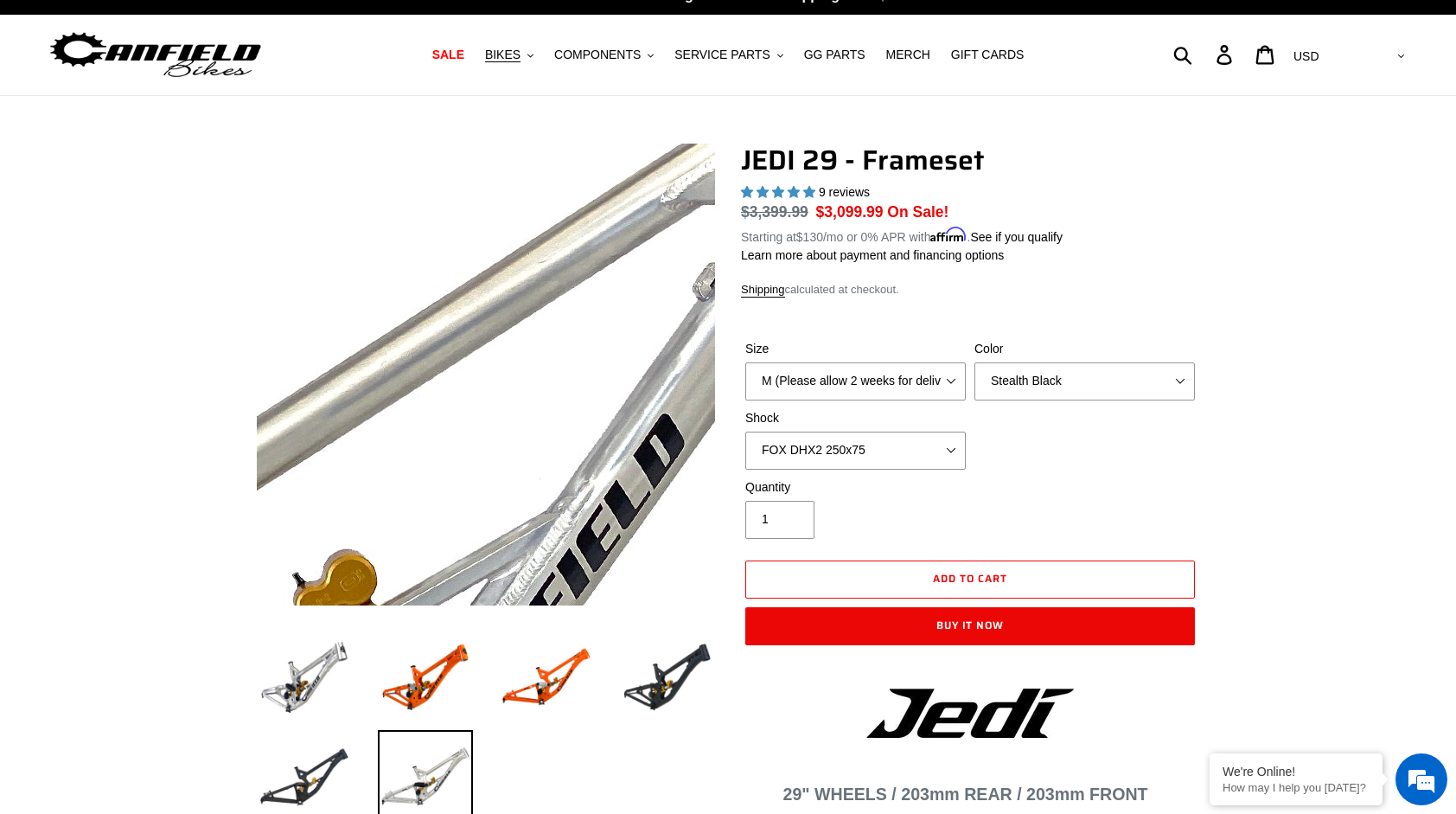
scroll to position [0, 0]
